Goal: Task Accomplishment & Management: Manage account settings

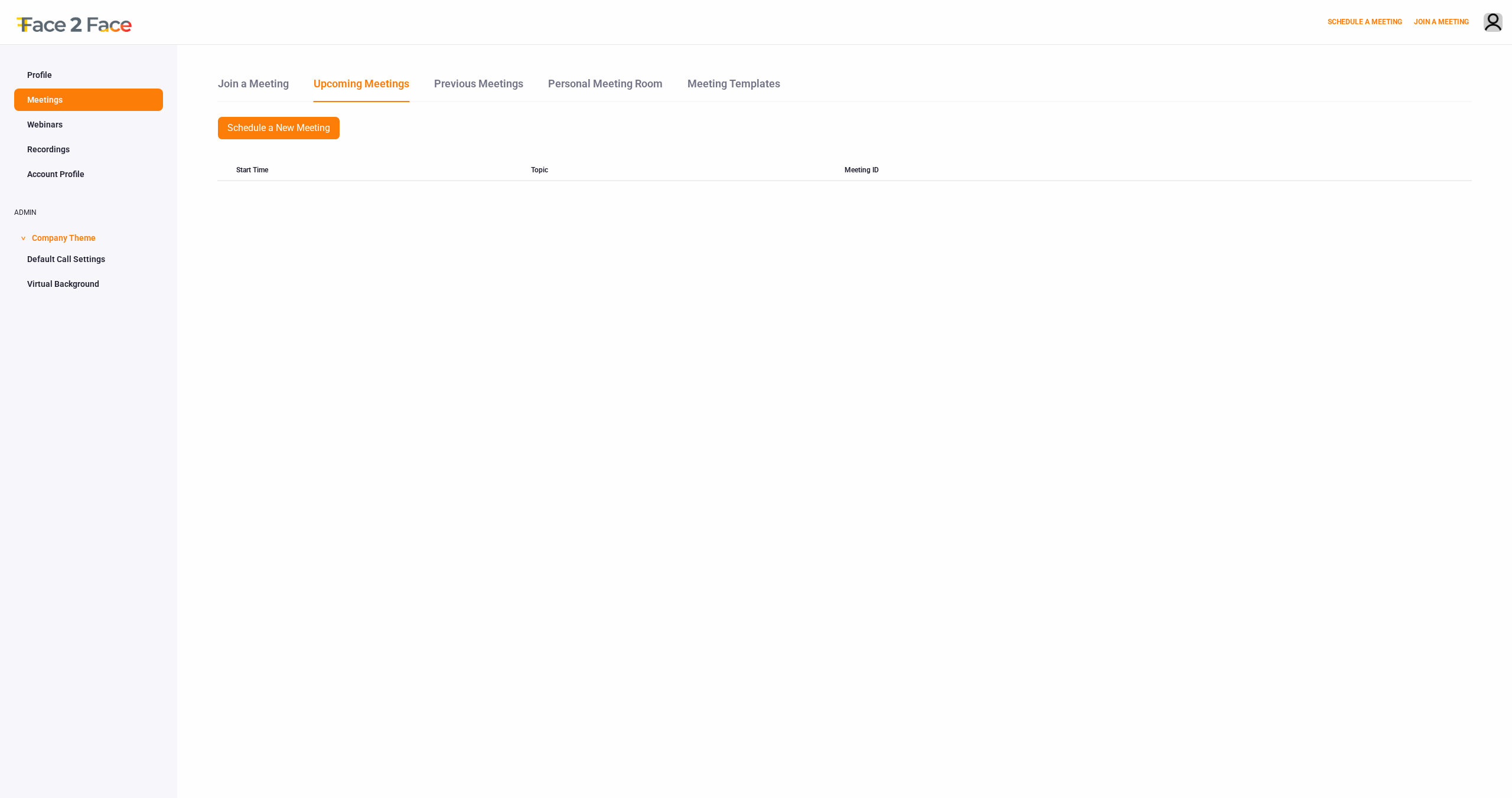
click at [84, 75] on link "Profile" at bounding box center [89, 75] width 149 height 23
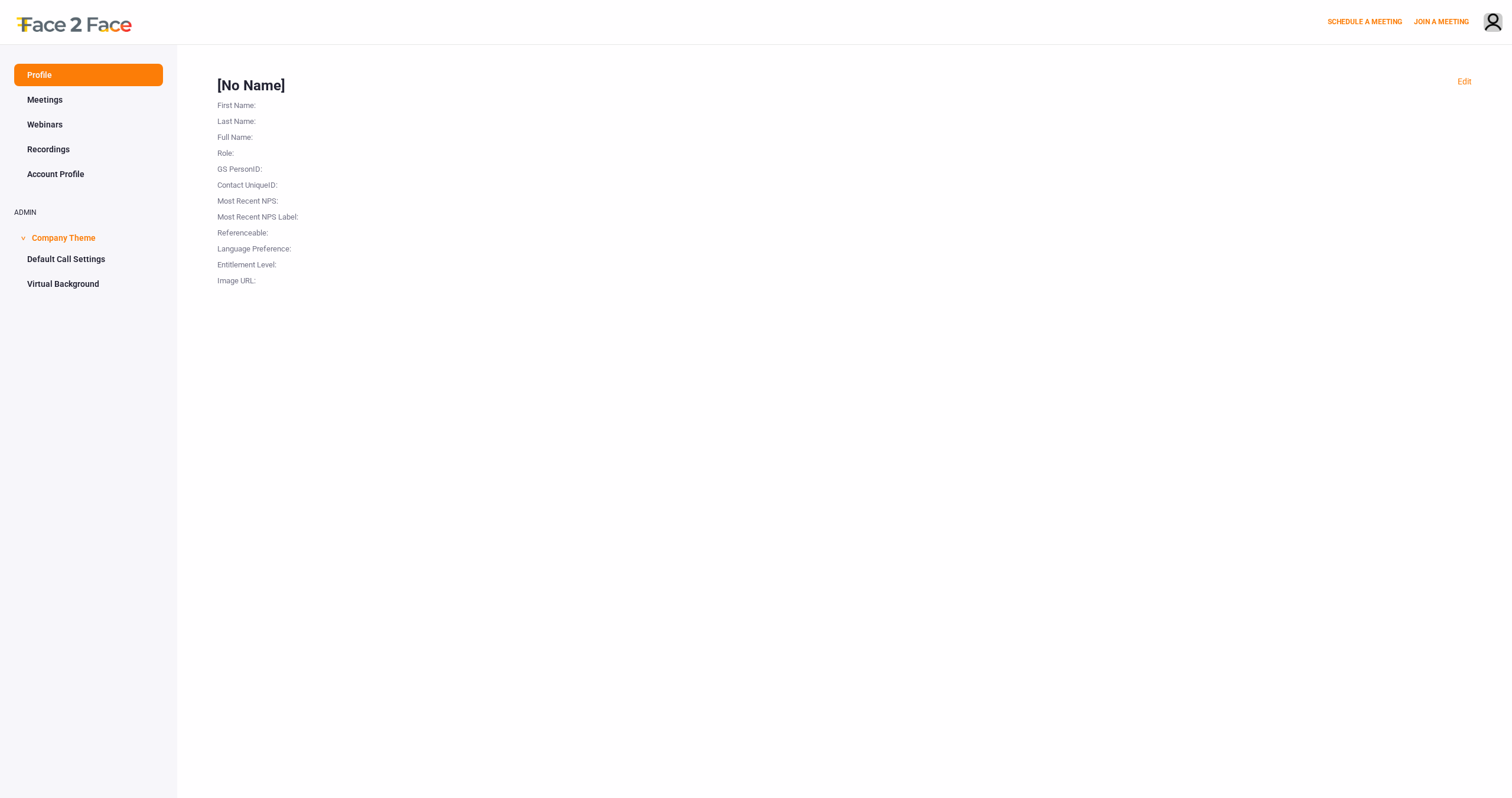
click at [247, 115] on div "Last Name :" at bounding box center [276, 119] width 118 height 16
click at [1467, 74] on div "Edit [No Name] First Name : Last Name : Full Name : Role : GS PersonID : Contac…" at bounding box center [845, 444] width 1335 height 798
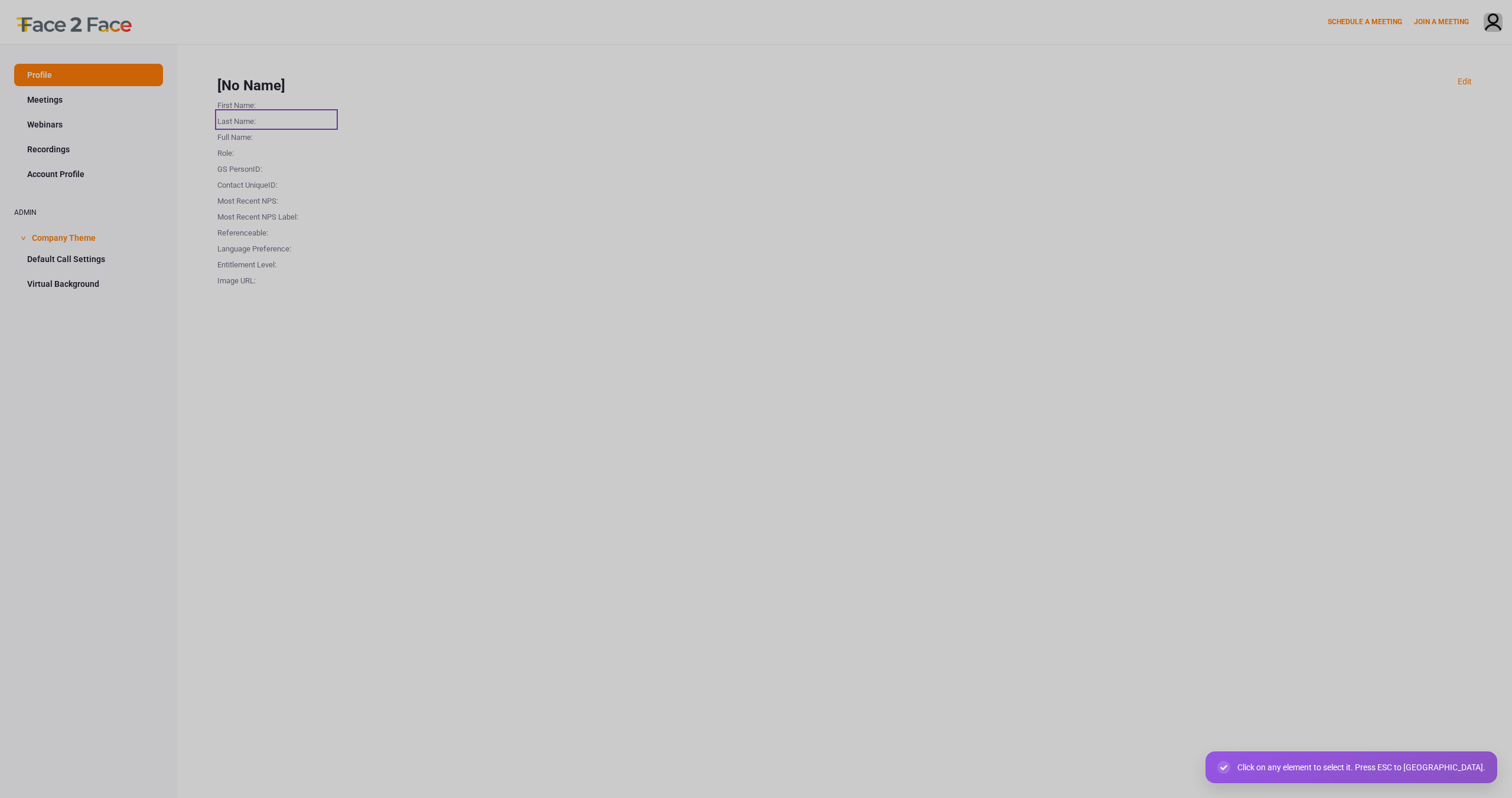
click at [248, 119] on div "Last Name :" at bounding box center [276, 119] width 118 height 16
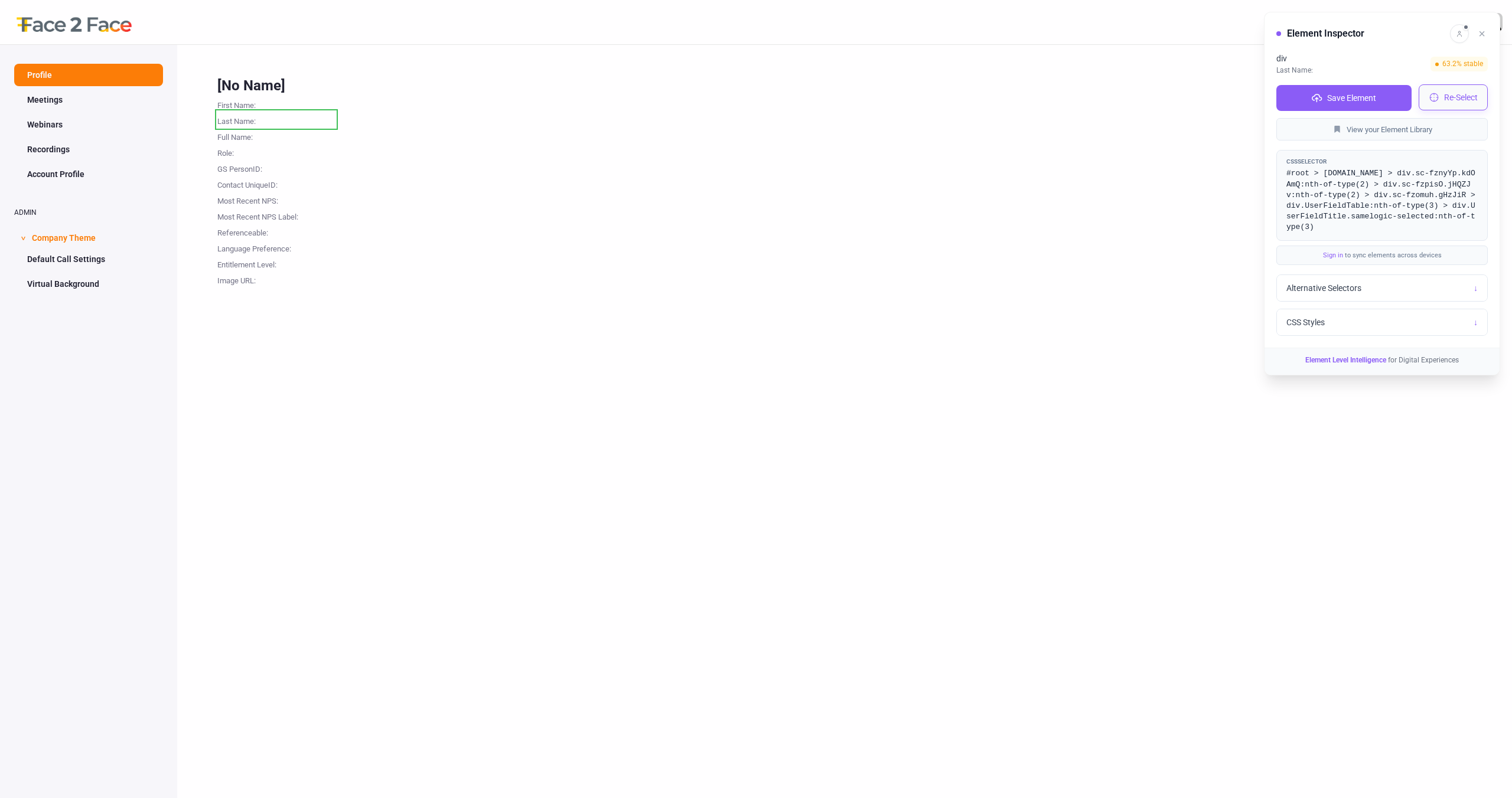
click at [1440, 102] on button "Re-Select" at bounding box center [1453, 97] width 69 height 26
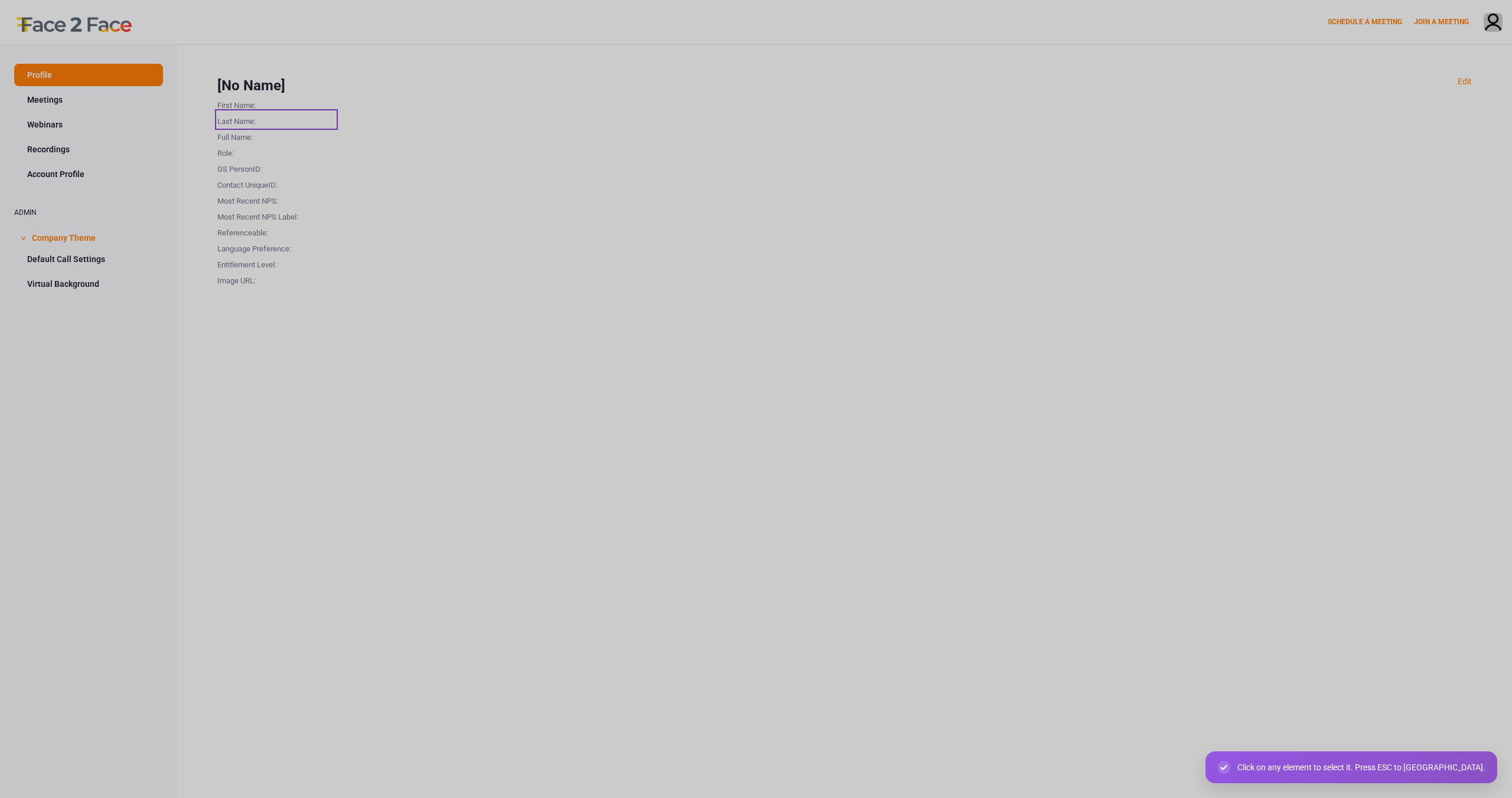
click at [236, 121] on div "Last Name :" at bounding box center [276, 119] width 118 height 16
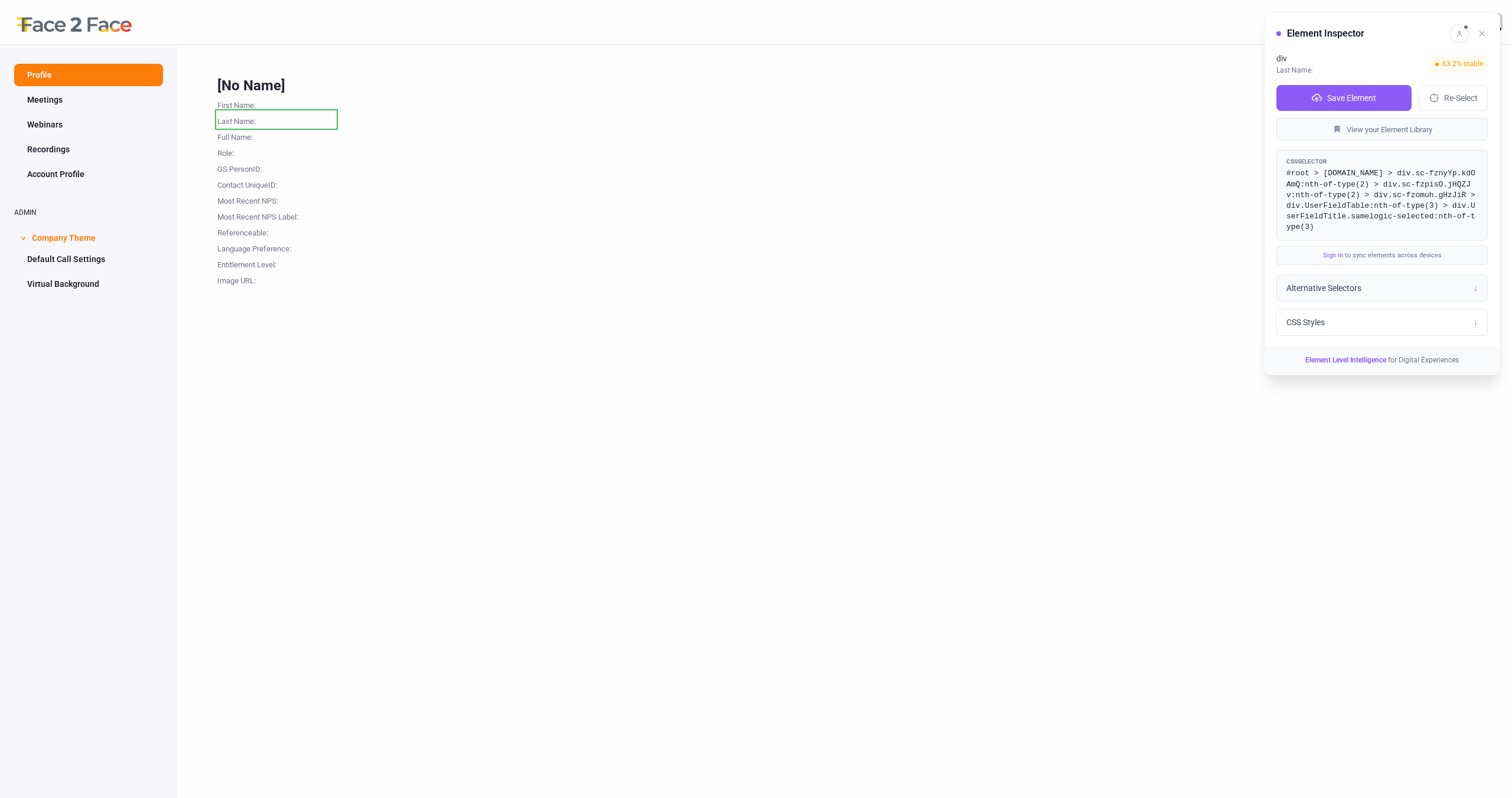
click at [1407, 283] on div "Alternative Selectors ↓" at bounding box center [1382, 288] width 210 height 26
click at [1390, 377] on div "CSS Styles ↓" at bounding box center [1382, 390] width 210 height 26
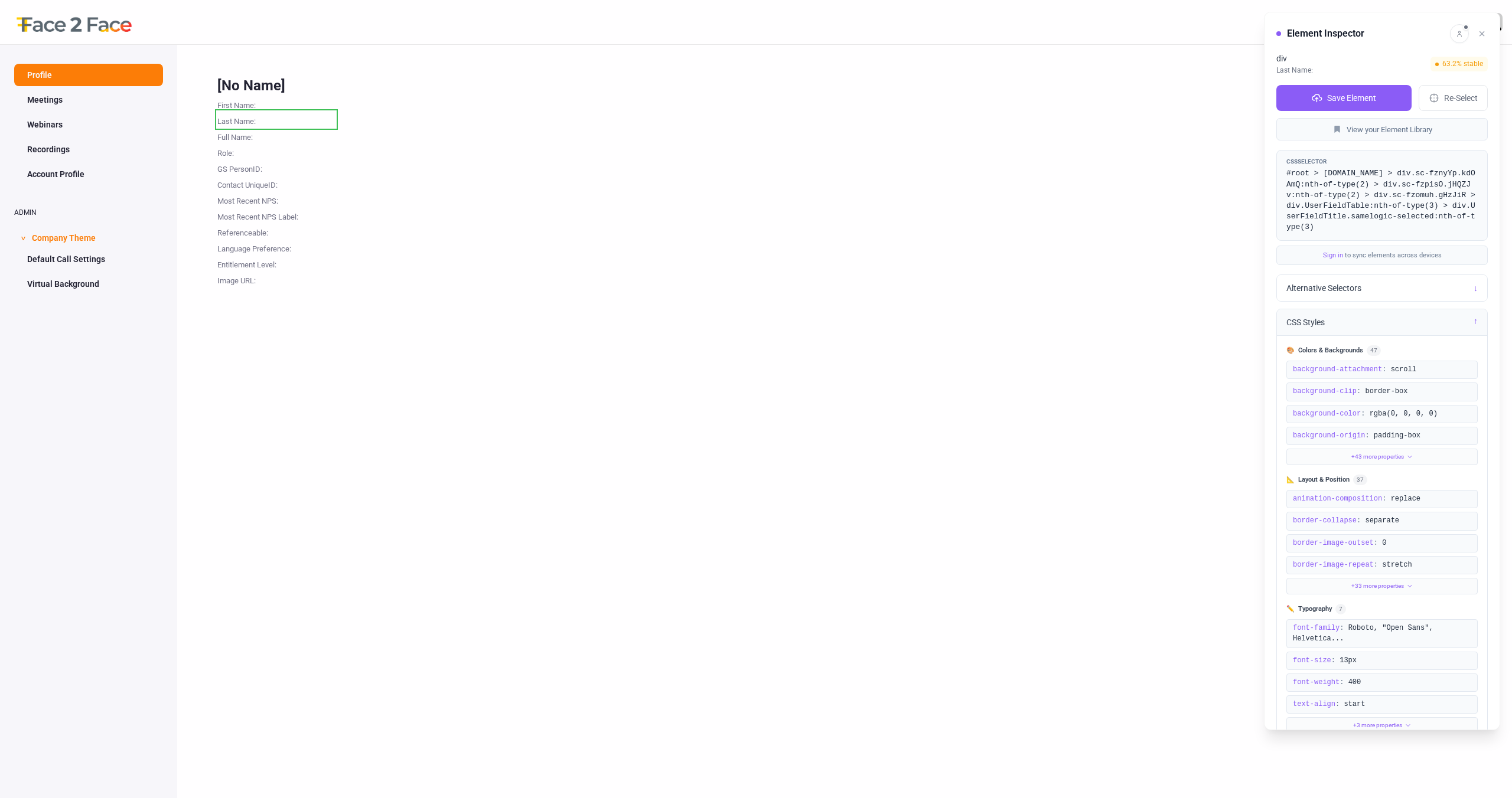
click at [1397, 310] on div "CSS Styles ↓" at bounding box center [1382, 323] width 210 height 27
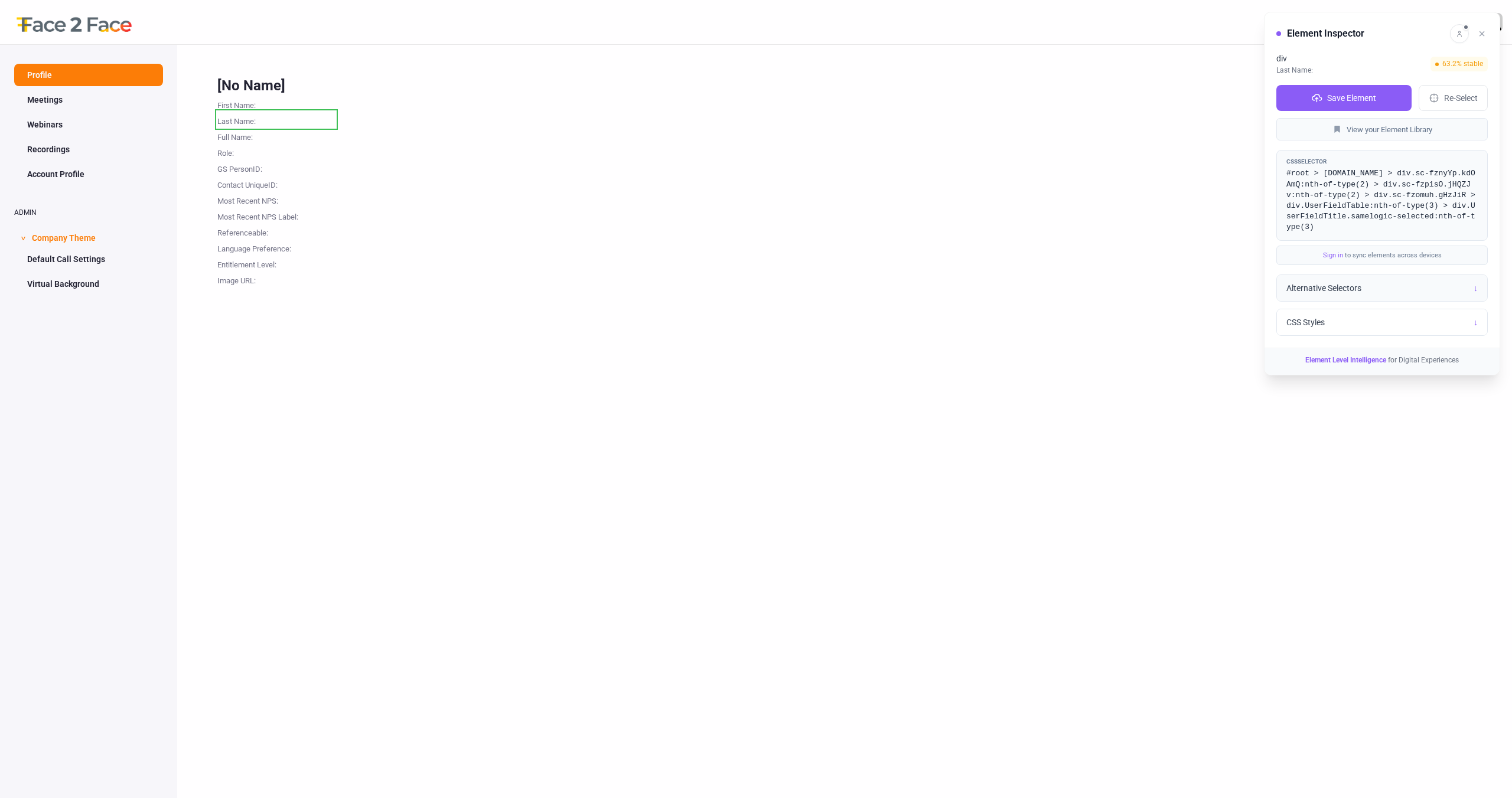
click at [1388, 277] on div "Alternative Selectors ↓" at bounding box center [1382, 288] width 210 height 26
click at [1388, 277] on div "Alternative Selectors ↓" at bounding box center [1382, 288] width 210 height 27
click at [1480, 33] on button "×" at bounding box center [1482, 34] width 12 height 17
